Goal: Go to known website: Access a specific website the user already knows

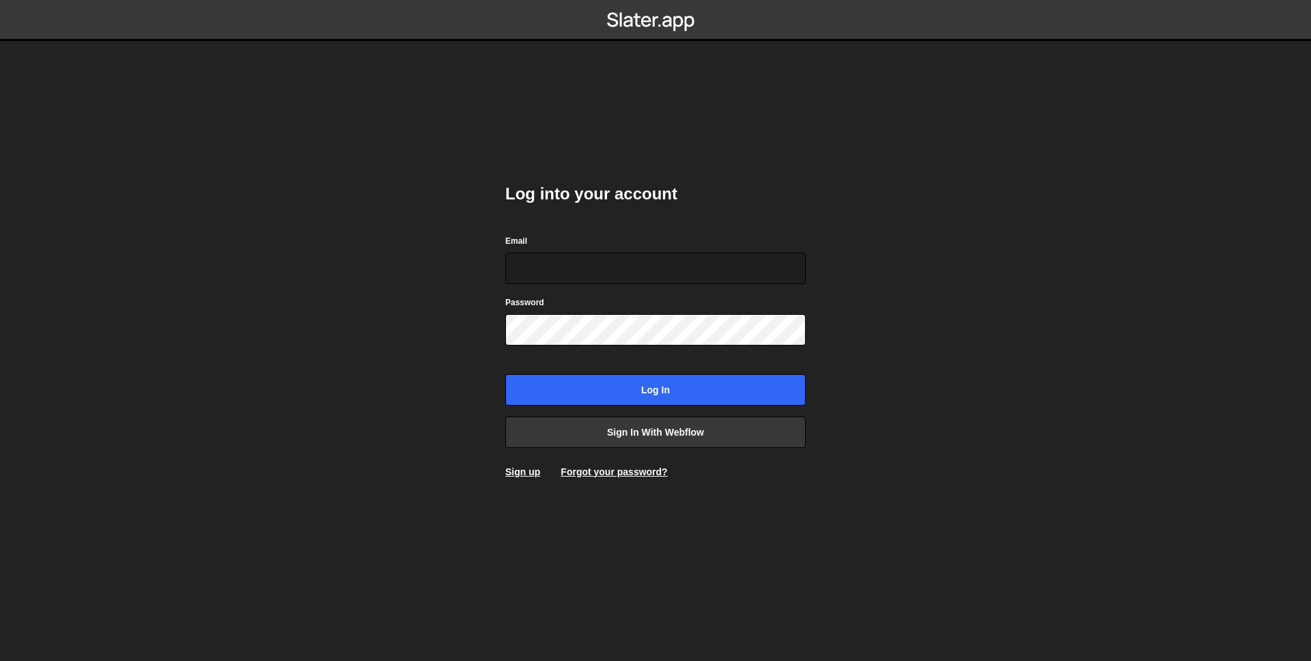
type input "[PERSON_NAME][EMAIL_ADDRESS][PERSON_NAME][DOMAIN_NAME]"
click at [658, 406] on div "Log into your account Email [PERSON_NAME][EMAIL_ADDRESS][PERSON_NAME][DOMAIN_NA…" at bounding box center [655, 331] width 301 height 337
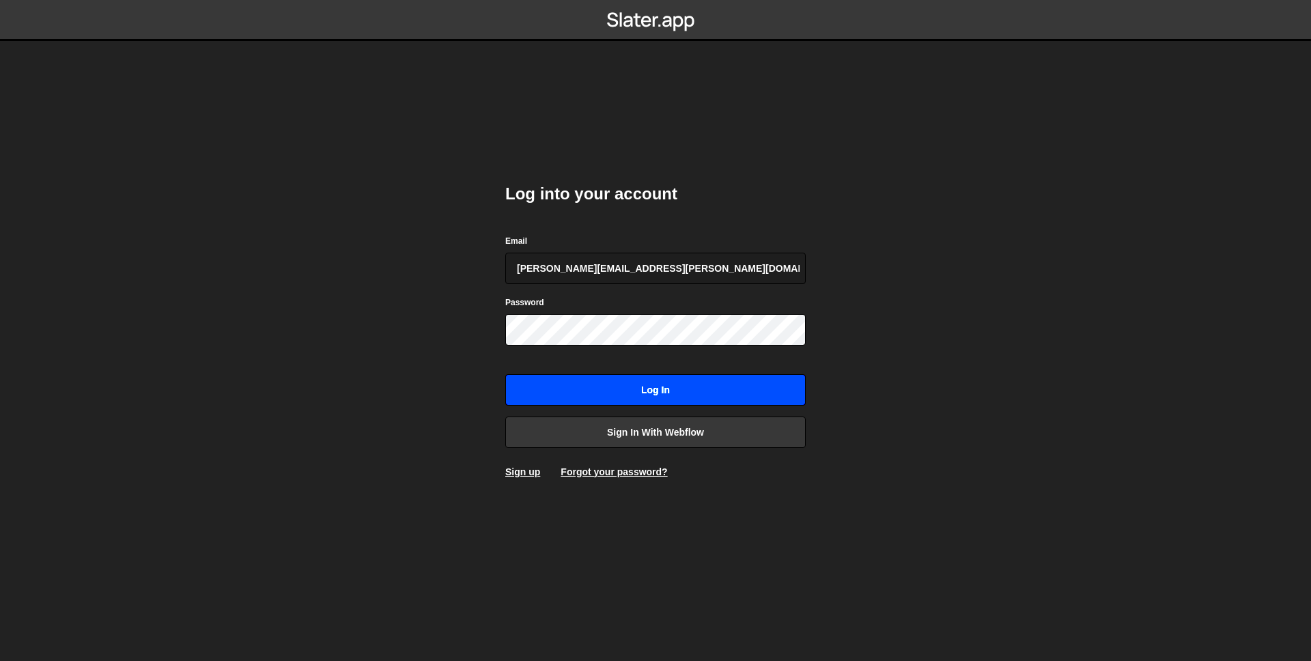
click at [659, 404] on input "Log in" at bounding box center [655, 389] width 301 height 31
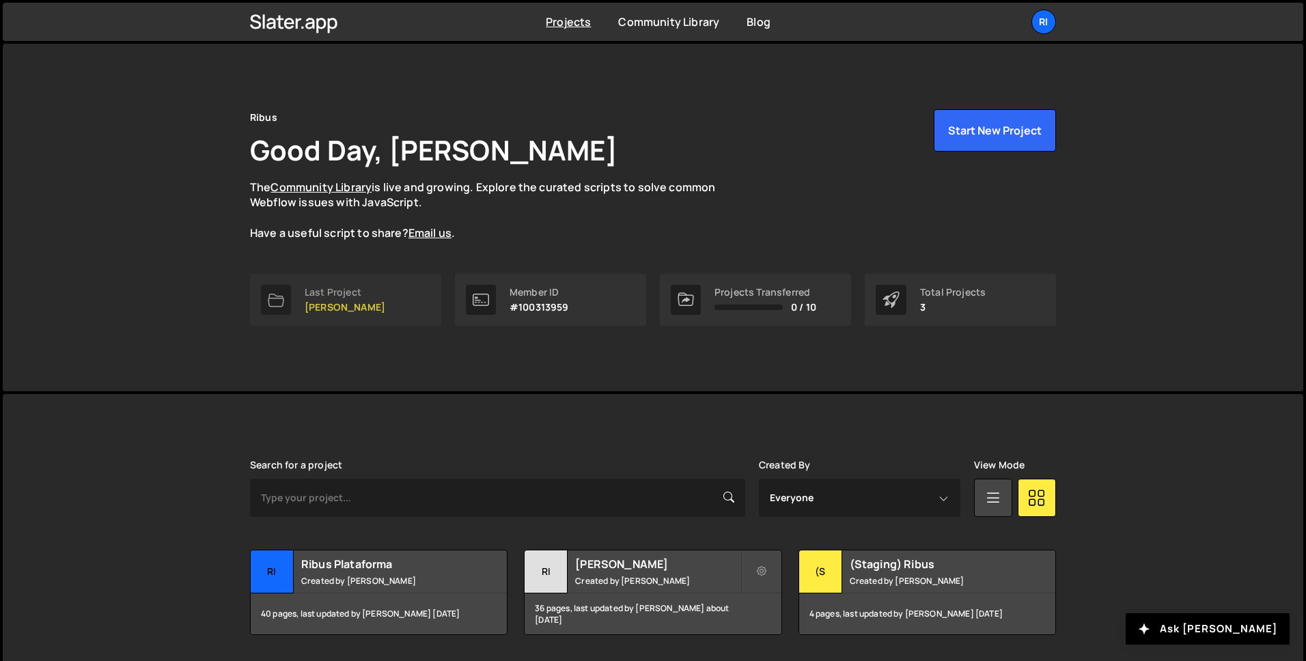
click at [385, 309] on link "Last Project Ribus - [PERSON_NAME]" at bounding box center [345, 300] width 191 height 52
